Goal: Task Accomplishment & Management: Manage account settings

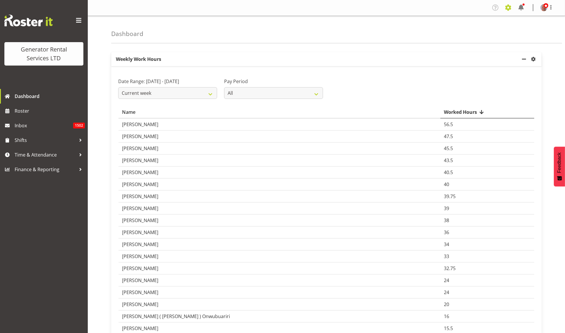
click at [509, 7] on span at bounding box center [507, 7] width 9 height 9
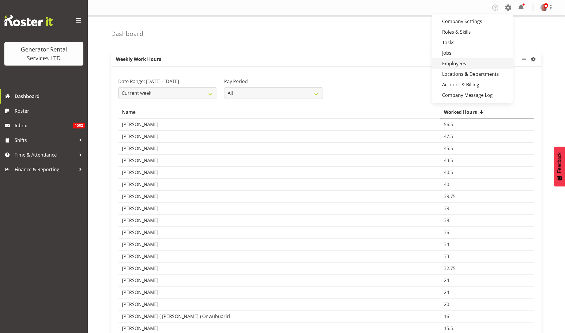
click at [456, 63] on link "Employees" at bounding box center [472, 63] width 81 height 11
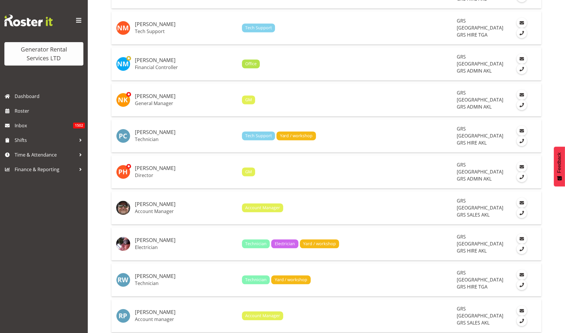
scroll to position [1234, 0]
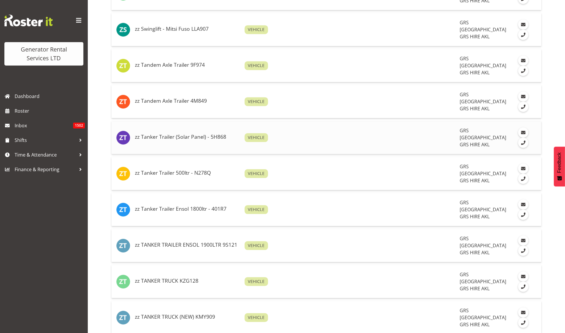
scroll to position [1294, 0]
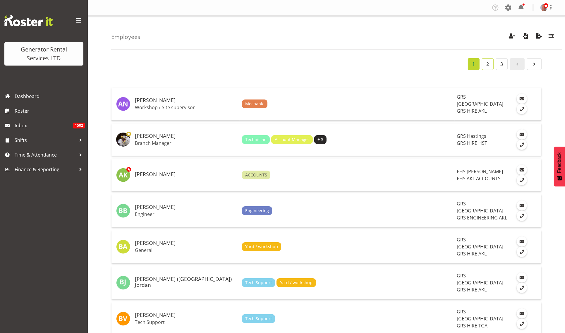
click at [487, 62] on link "2" at bounding box center [488, 64] width 12 height 12
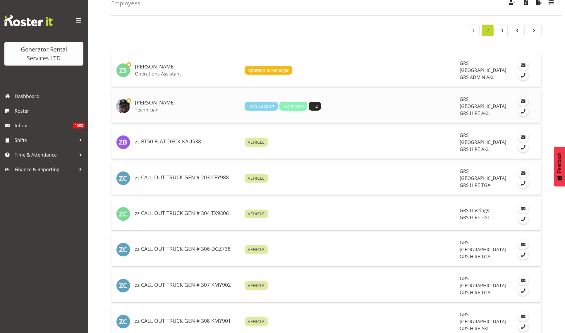
scroll to position [34, 0]
click at [147, 100] on h5 "[PERSON_NAME]" at bounding box center [187, 102] width 105 height 6
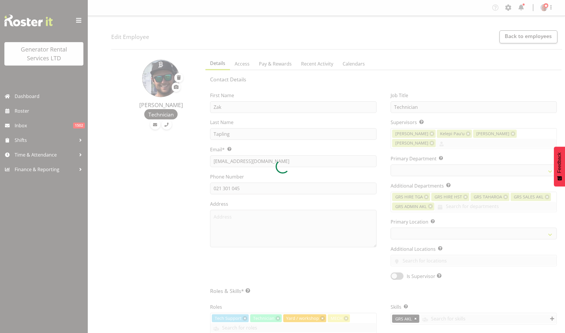
select select "shift"
select select "TimelineWeek"
select select
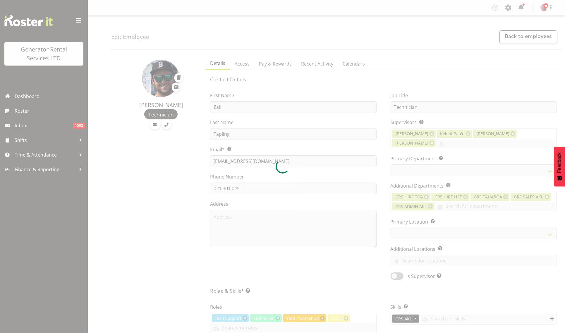
select select
select select "20"
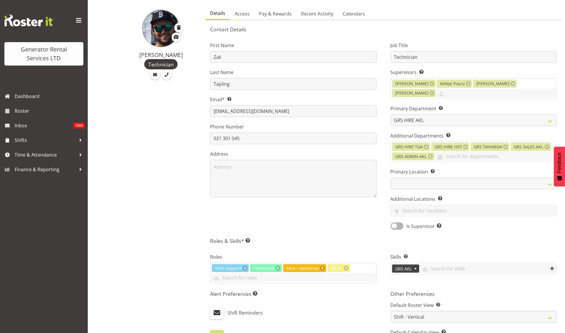
scroll to position [50, 0]
